Goal: Task Accomplishment & Management: Manage account settings

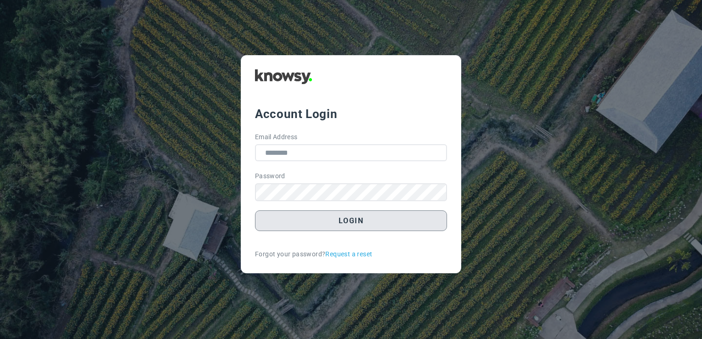
type input "**********"
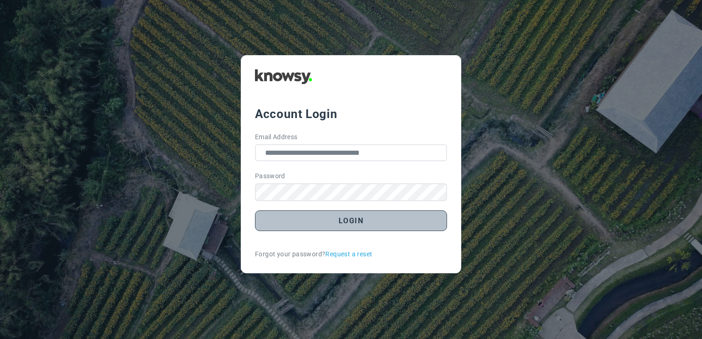
click at [328, 222] on button "Login" at bounding box center [351, 220] width 192 height 21
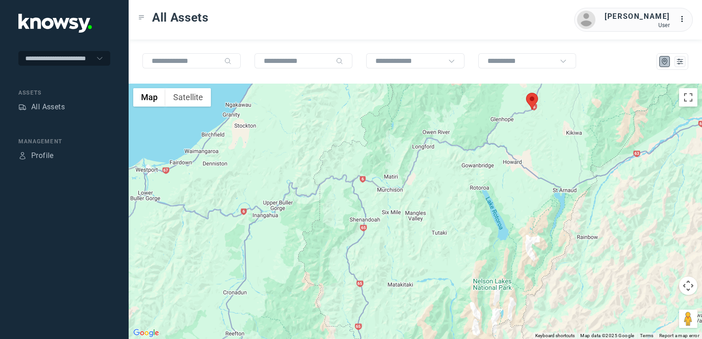
drag, startPoint x: 469, startPoint y: 187, endPoint x: 458, endPoint y: 194, distance: 13.3
click at [461, 196] on div at bounding box center [415, 211] width 573 height 255
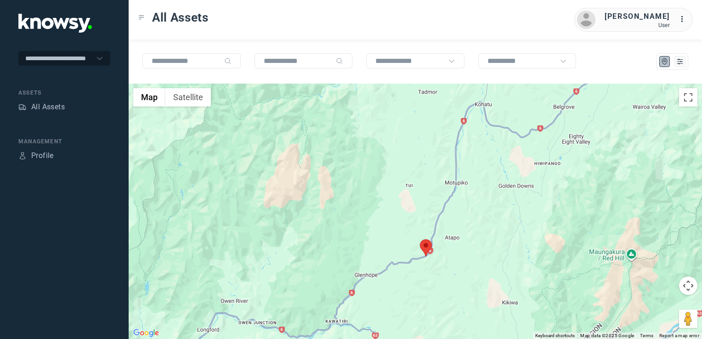
click at [422, 252] on img at bounding box center [426, 247] width 12 height 17
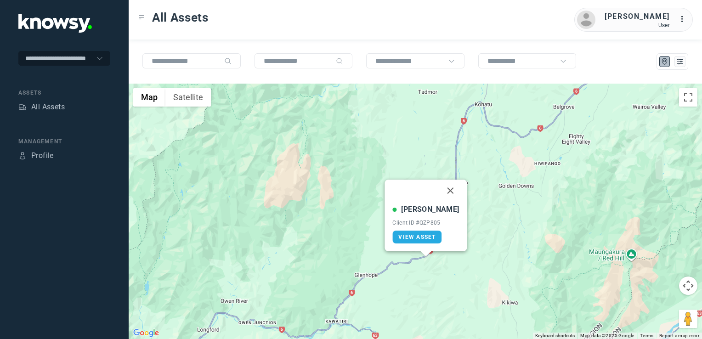
drag, startPoint x: 440, startPoint y: 191, endPoint x: 443, endPoint y: 195, distance: 4.9
click at [440, 191] on button "Close" at bounding box center [451, 191] width 22 height 22
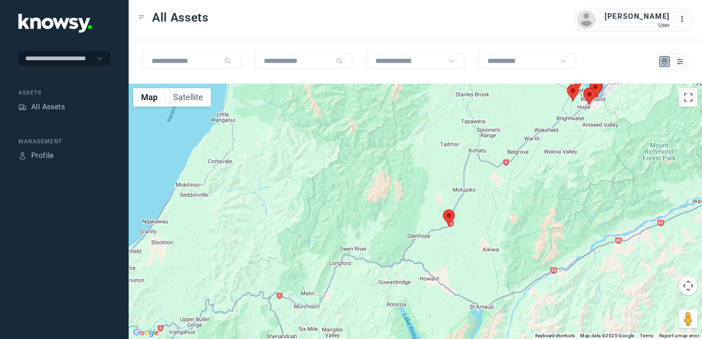
click at [444, 261] on div "To navigate, press the arrow keys." at bounding box center [415, 211] width 573 height 255
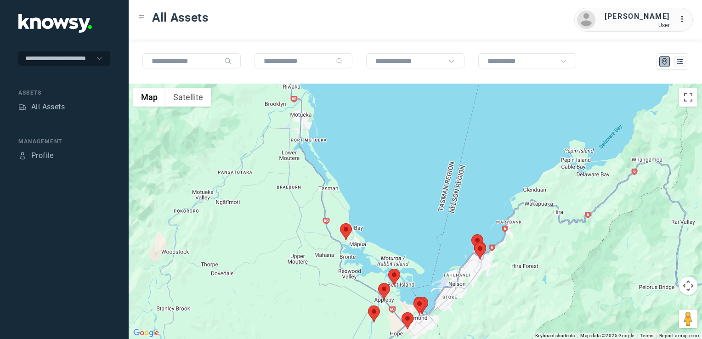
click at [348, 234] on img at bounding box center [346, 231] width 12 height 17
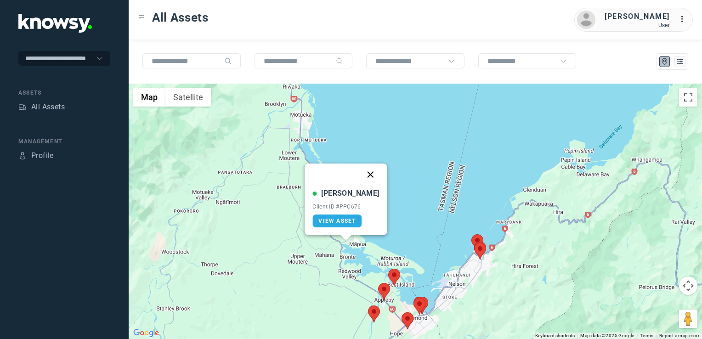
click at [366, 173] on button "Close" at bounding box center [371, 175] width 22 height 22
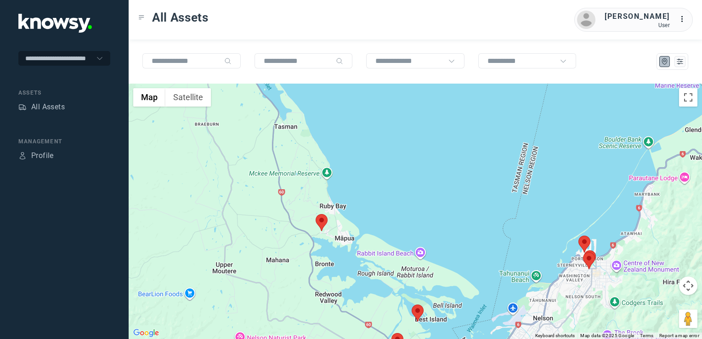
drag, startPoint x: 458, startPoint y: 257, endPoint x: 422, endPoint y: 250, distance: 36.9
click at [400, 252] on div "To navigate, press the arrow keys." at bounding box center [415, 211] width 573 height 255
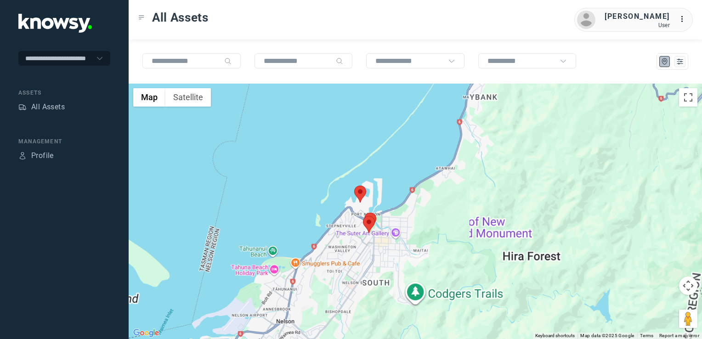
click at [403, 250] on div at bounding box center [415, 211] width 573 height 255
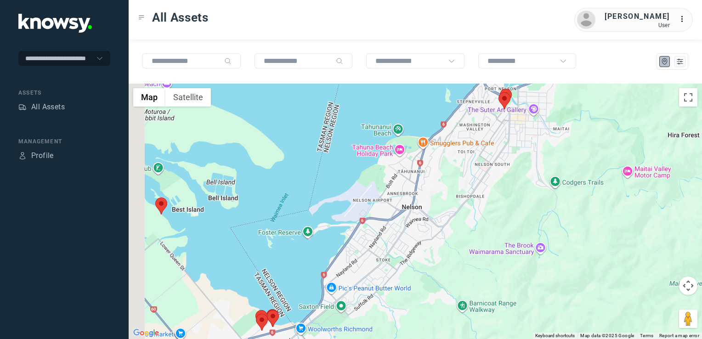
drag, startPoint x: 243, startPoint y: 275, endPoint x: 267, endPoint y: 267, distance: 25.4
click at [255, 271] on div at bounding box center [415, 211] width 573 height 255
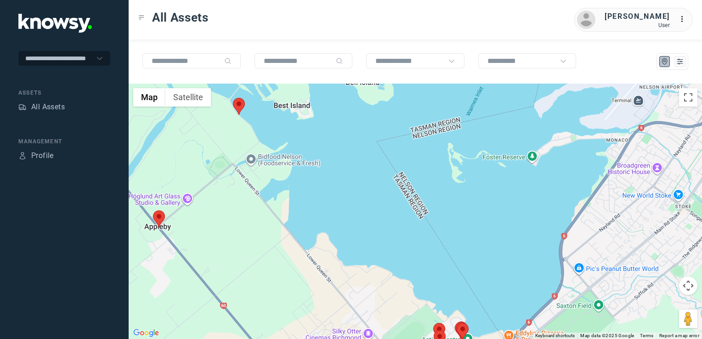
click at [239, 101] on img at bounding box center [239, 106] width 12 height 17
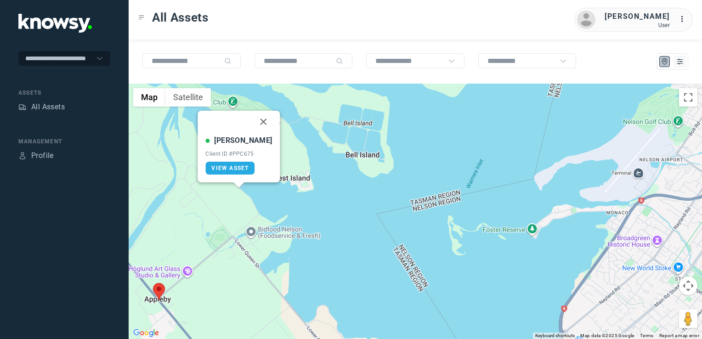
drag, startPoint x: 256, startPoint y: 124, endPoint x: 251, endPoint y: 153, distance: 28.9
click at [256, 125] on button "Close" at bounding box center [264, 122] width 22 height 22
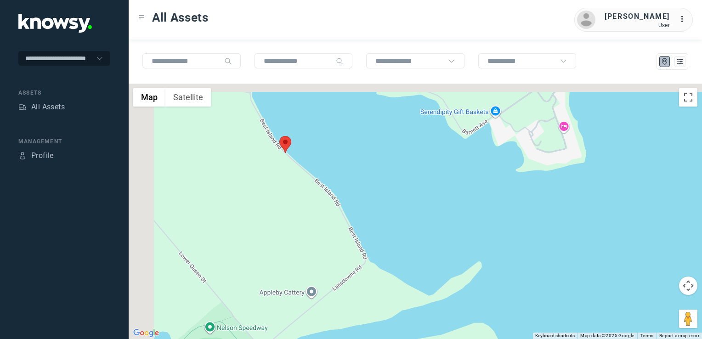
drag, startPoint x: 276, startPoint y: 224, endPoint x: 292, endPoint y: 233, distance: 18.5
click at [291, 233] on div "To navigate, press the arrow keys." at bounding box center [415, 211] width 573 height 255
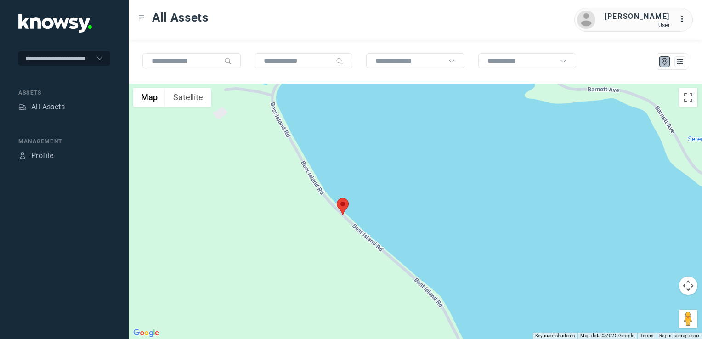
click at [345, 205] on img at bounding box center [343, 206] width 12 height 17
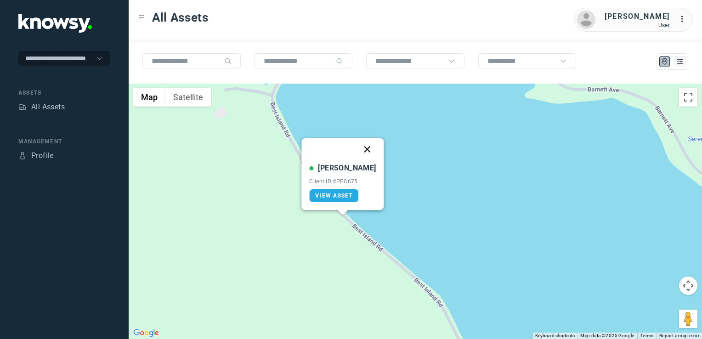
click at [358, 150] on button "Close" at bounding box center [368, 149] width 22 height 22
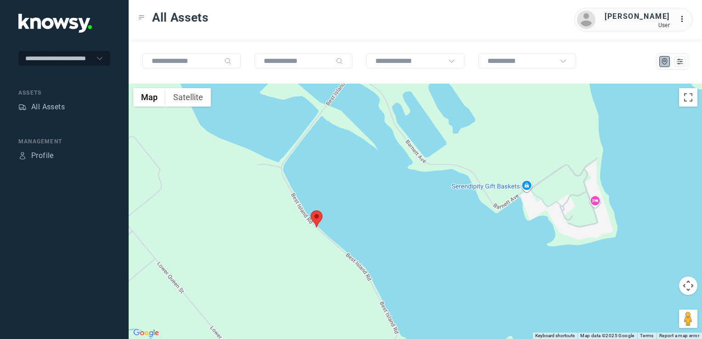
drag, startPoint x: 295, startPoint y: 255, endPoint x: 315, endPoint y: 189, distance: 68.6
click at [315, 189] on div "To navigate, press the arrow keys." at bounding box center [415, 211] width 573 height 255
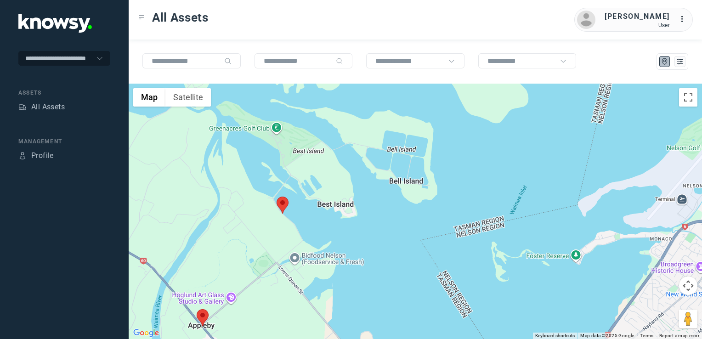
drag, startPoint x: 274, startPoint y: 306, endPoint x: 287, endPoint y: 280, distance: 29.2
click at [294, 278] on div at bounding box center [415, 211] width 573 height 255
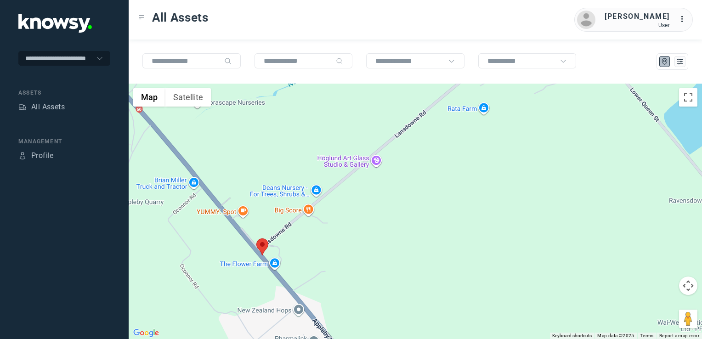
click at [265, 250] on img at bounding box center [262, 246] width 12 height 17
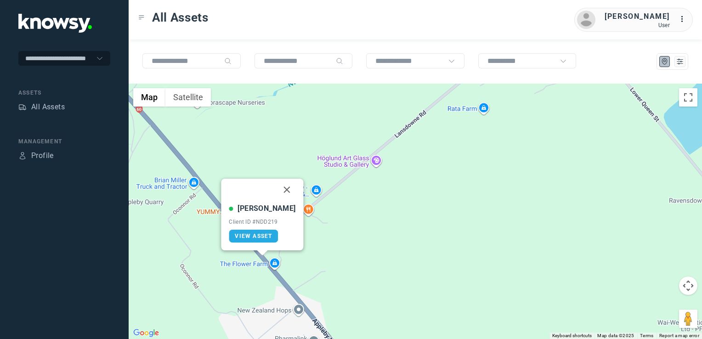
click at [281, 192] on button "Close" at bounding box center [287, 190] width 22 height 22
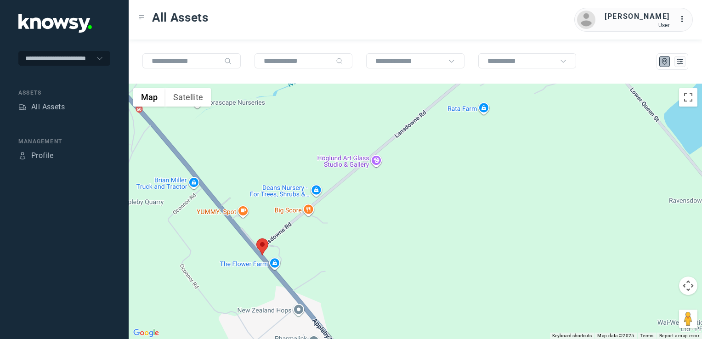
drag, startPoint x: 359, startPoint y: 231, endPoint x: 369, endPoint y: 317, distance: 86.4
click at [368, 317] on div "To navigate, press the arrow keys." at bounding box center [415, 211] width 573 height 255
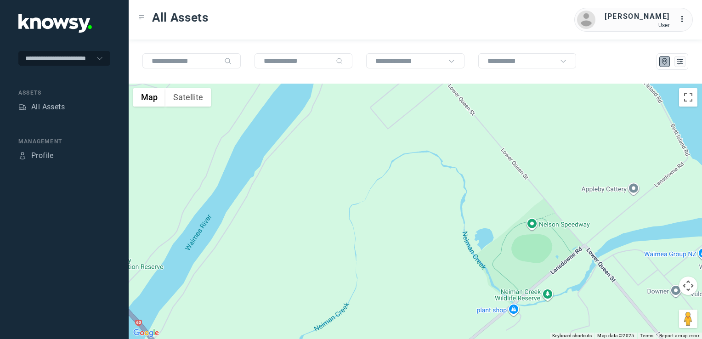
drag, startPoint x: 369, startPoint y: 258, endPoint x: 335, endPoint y: 205, distance: 63.2
click at [336, 207] on div at bounding box center [415, 211] width 573 height 255
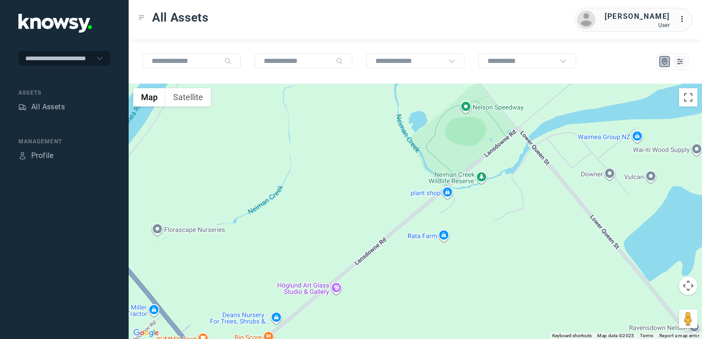
drag, startPoint x: 358, startPoint y: 189, endPoint x: 385, endPoint y: 280, distance: 95.1
click at [385, 280] on div at bounding box center [415, 211] width 573 height 255
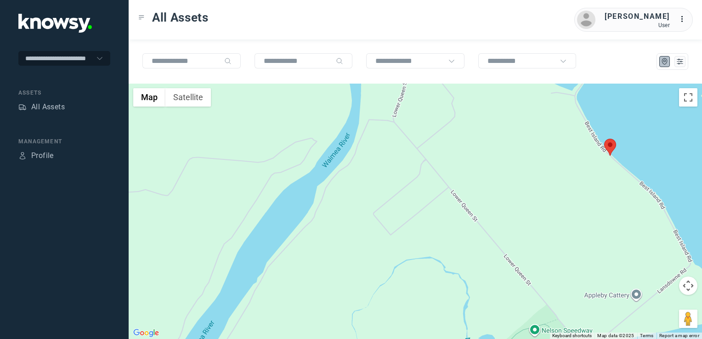
drag, startPoint x: 408, startPoint y: 216, endPoint x: 384, endPoint y: 256, distance: 47.2
click at [384, 255] on div at bounding box center [415, 211] width 573 height 255
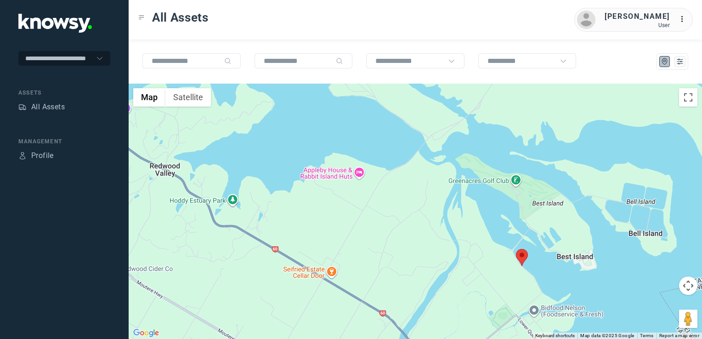
drag, startPoint x: 539, startPoint y: 273, endPoint x: 507, endPoint y: 271, distance: 32.2
click at [507, 271] on div at bounding box center [415, 211] width 573 height 255
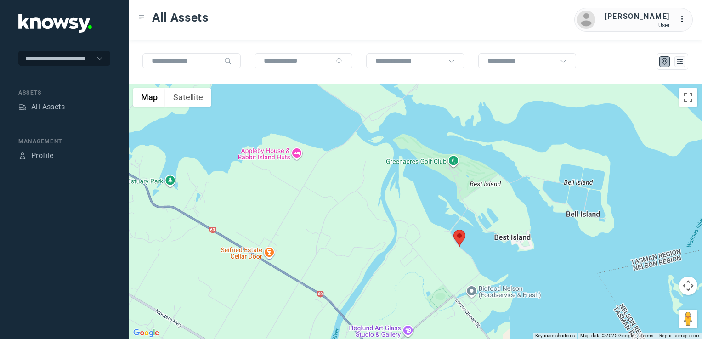
drag, startPoint x: 443, startPoint y: 275, endPoint x: 437, endPoint y: 217, distance: 58.7
click at [437, 217] on div at bounding box center [415, 211] width 573 height 255
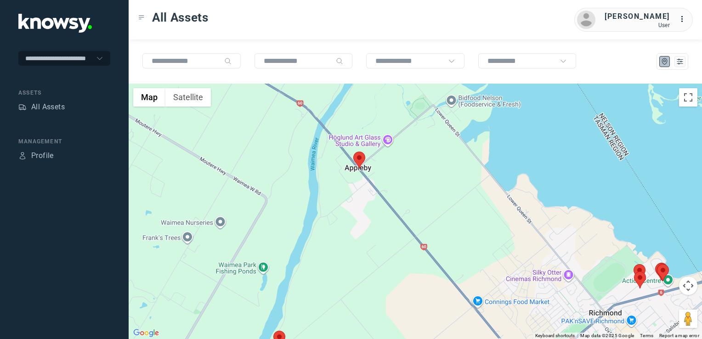
click at [364, 164] on img at bounding box center [359, 160] width 12 height 17
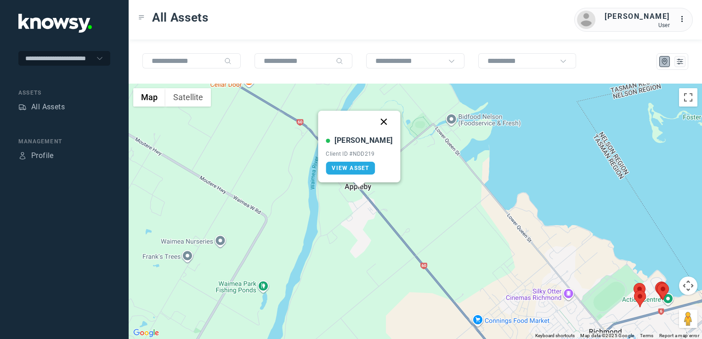
click at [375, 121] on button "Close" at bounding box center [384, 122] width 22 height 22
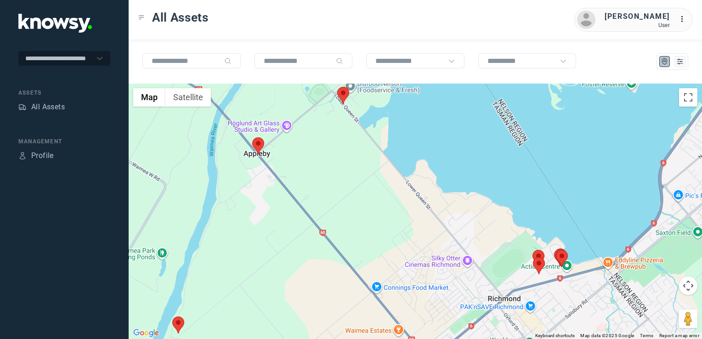
click at [346, 221] on div at bounding box center [415, 211] width 573 height 255
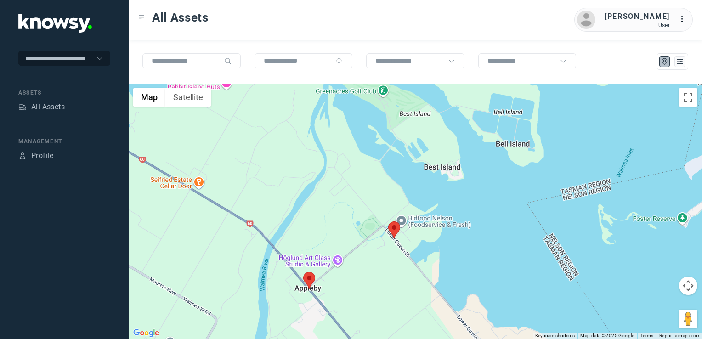
click at [393, 227] on img at bounding box center [394, 229] width 12 height 17
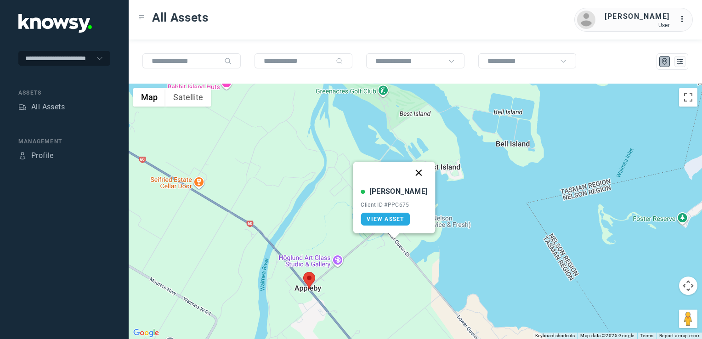
click at [409, 172] on button "Close" at bounding box center [419, 173] width 22 height 22
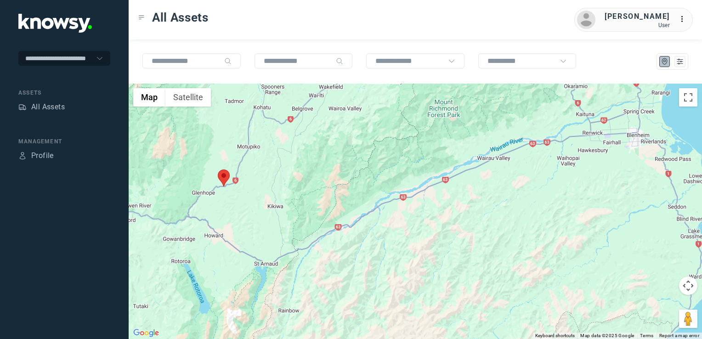
click at [387, 195] on div at bounding box center [415, 211] width 573 height 255
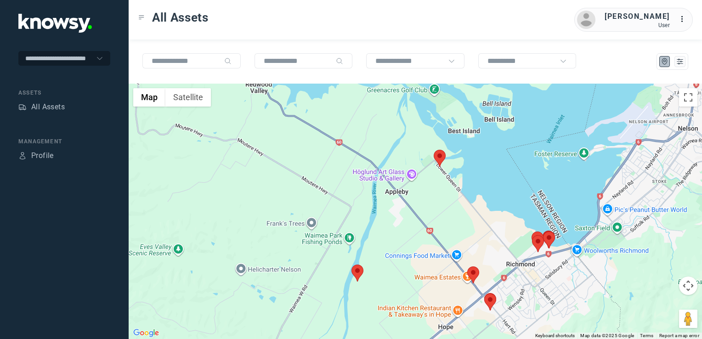
click at [472, 274] on img at bounding box center [473, 275] width 12 height 17
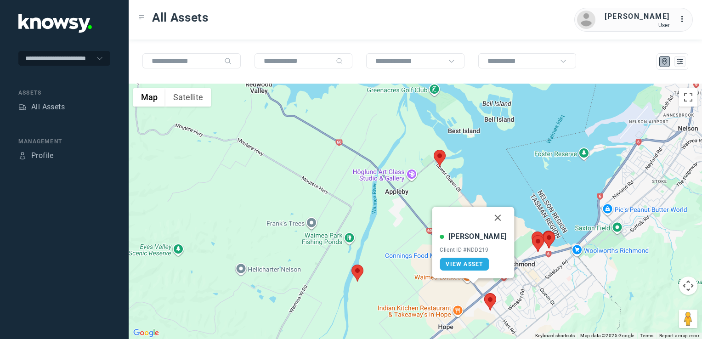
click at [488, 219] on button "Close" at bounding box center [498, 218] width 22 height 22
